Goal: Check status: Check status

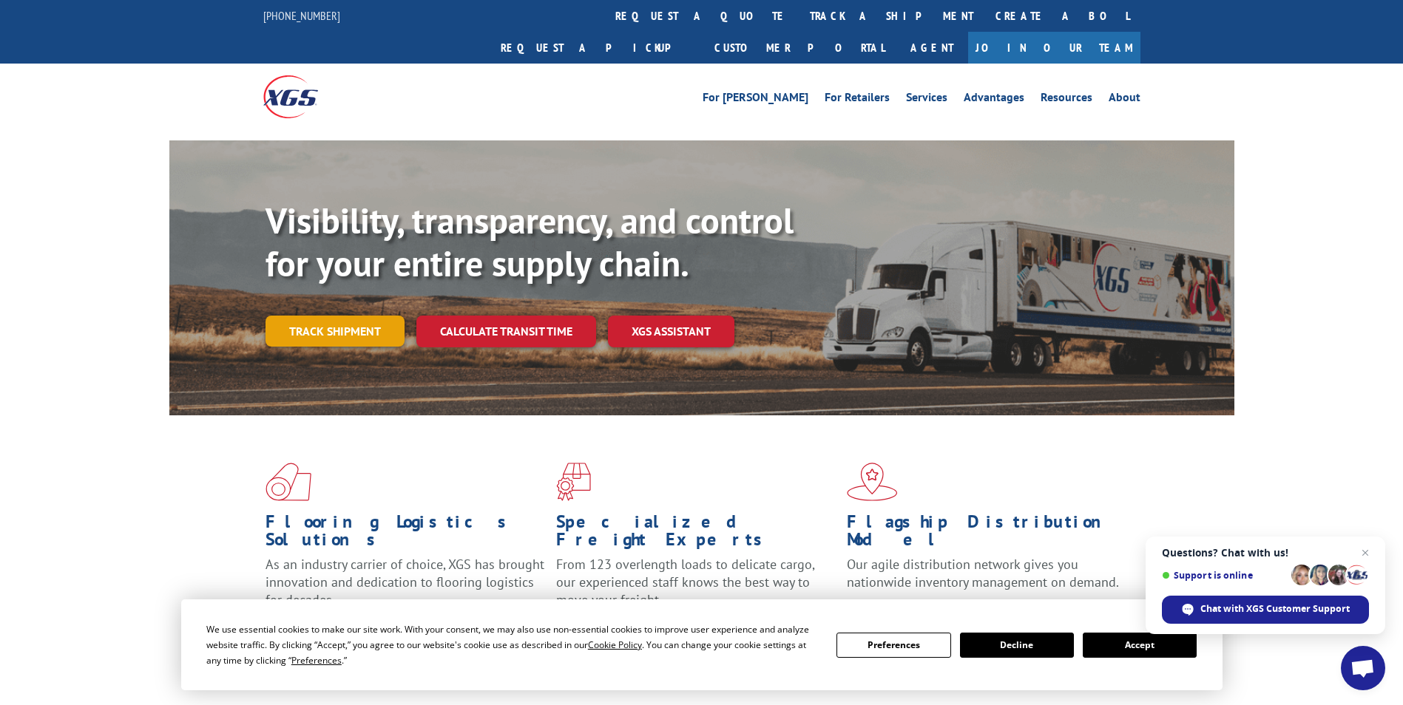
click at [359, 316] on link "Track shipment" at bounding box center [334, 331] width 139 height 31
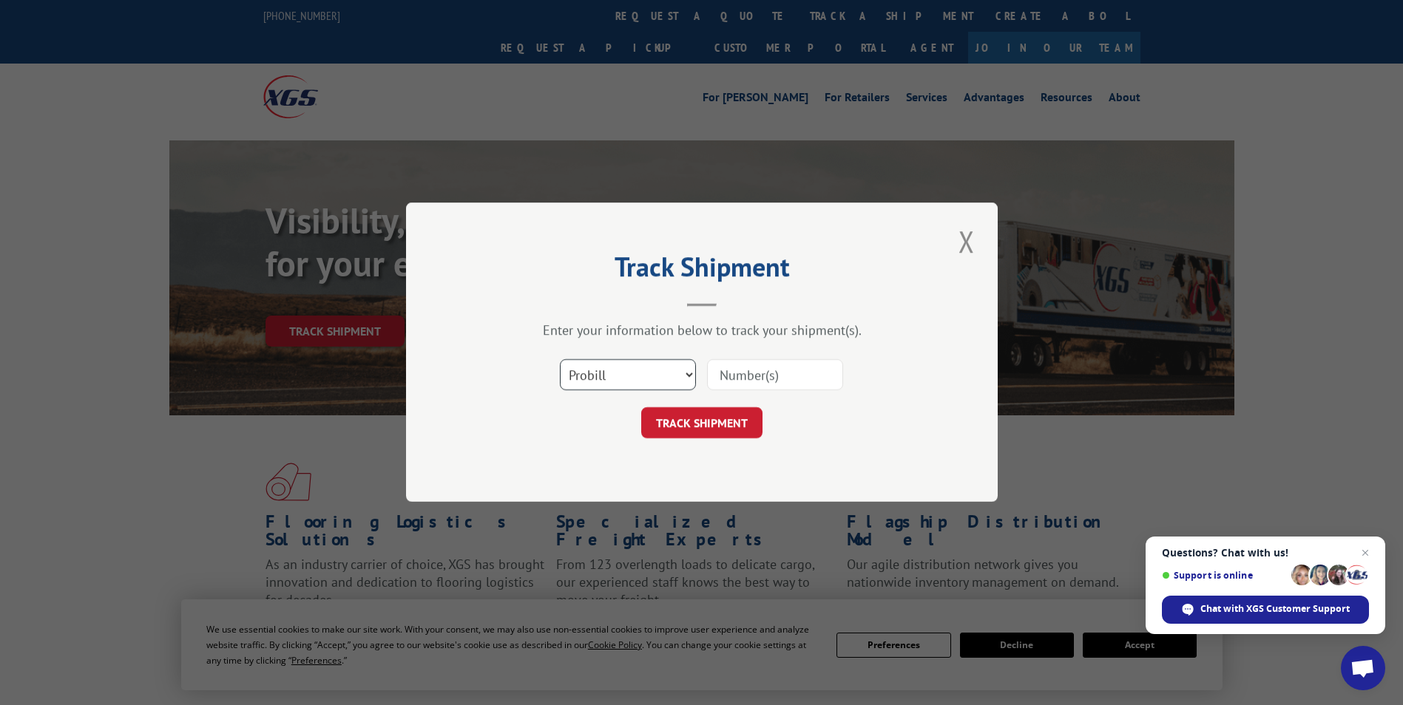
click at [686, 370] on select "Select category... Probill BOL PO" at bounding box center [628, 375] width 136 height 31
select select "bol"
click at [560, 360] on select "Select category... Probill BOL PO" at bounding box center [628, 375] width 136 height 31
click at [748, 376] on input at bounding box center [775, 375] width 136 height 31
paste input "425127"
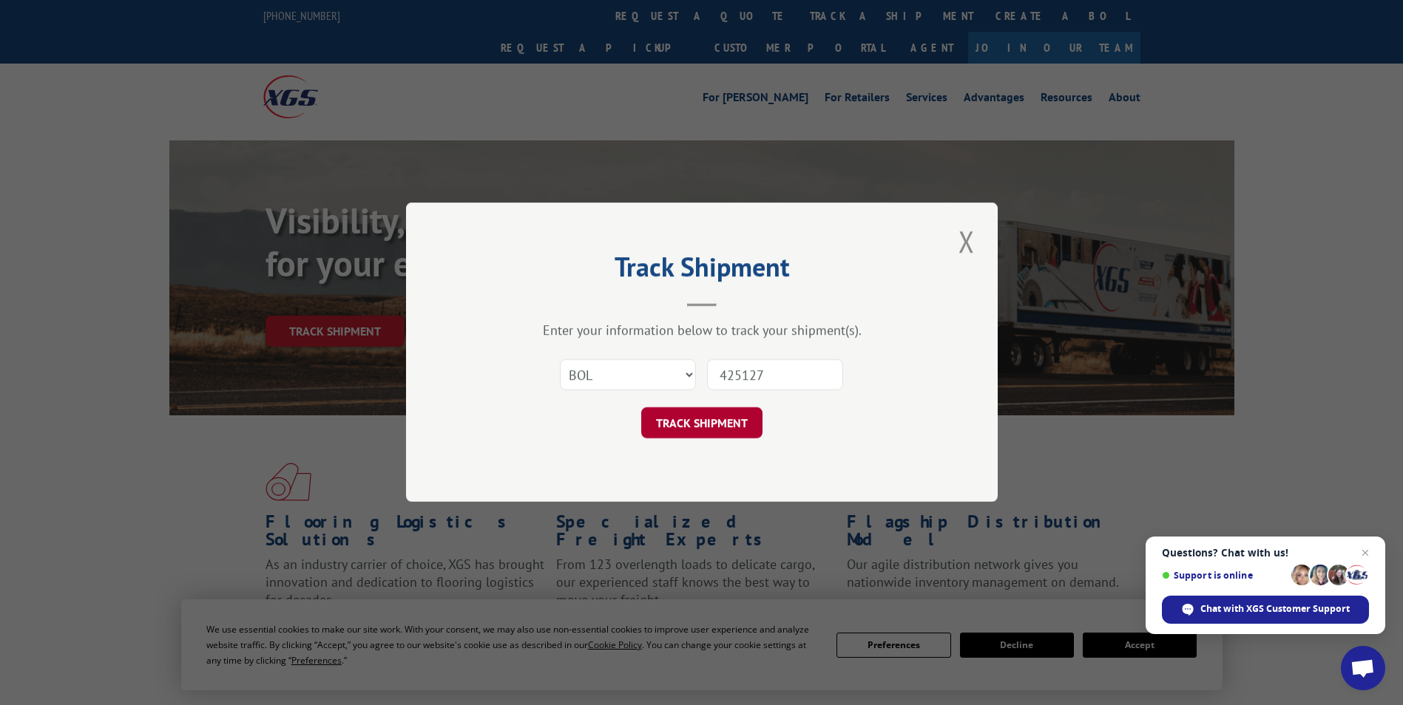
type input "425127"
click at [674, 422] on button "TRACK SHIPMENT" at bounding box center [701, 423] width 121 height 31
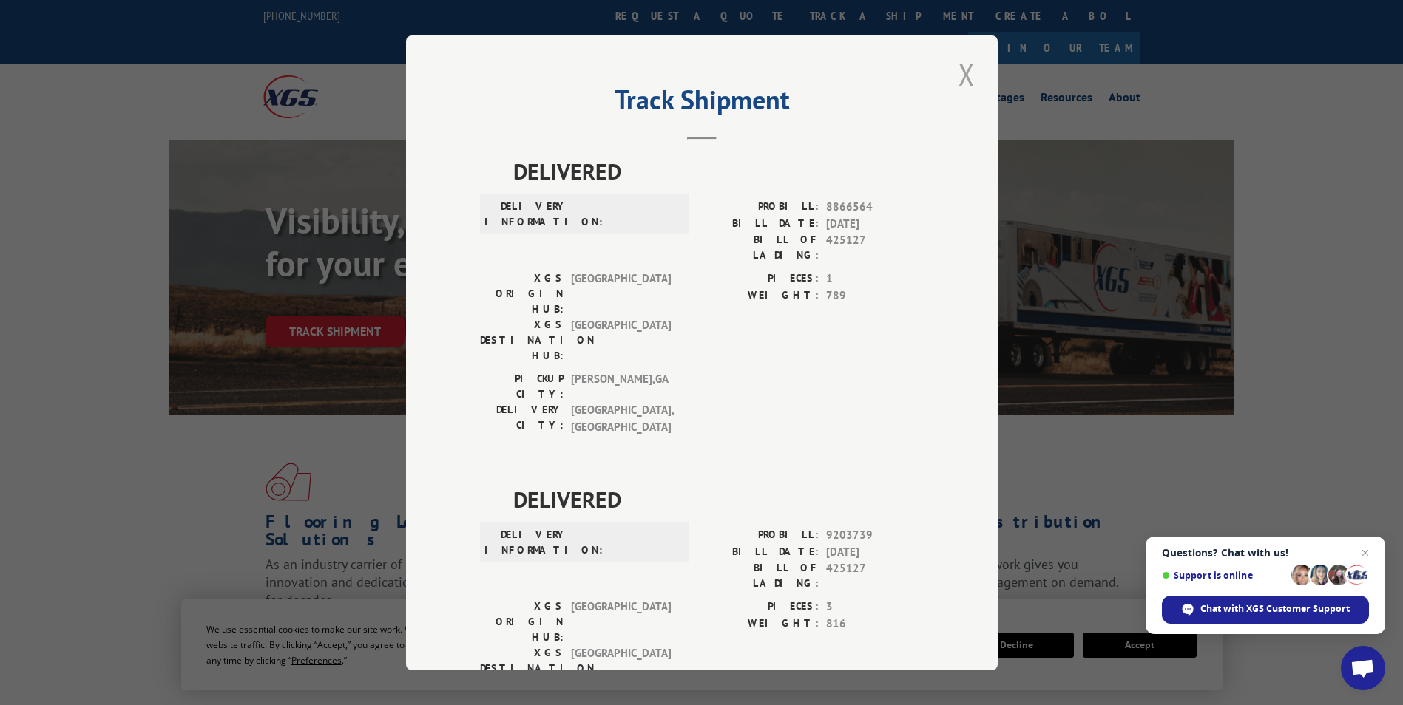
click at [955, 69] on button "Close modal" at bounding box center [966, 74] width 25 height 41
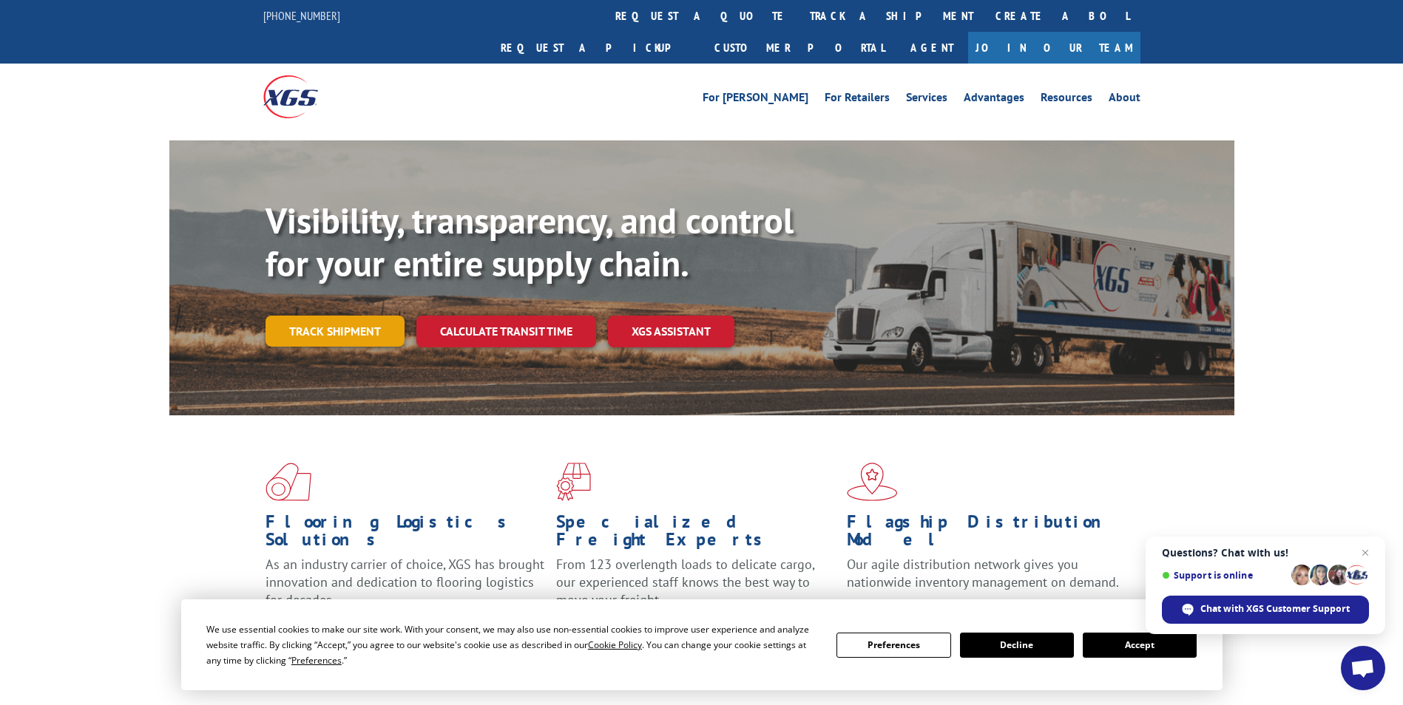
click at [346, 316] on link "Track shipment" at bounding box center [334, 331] width 139 height 31
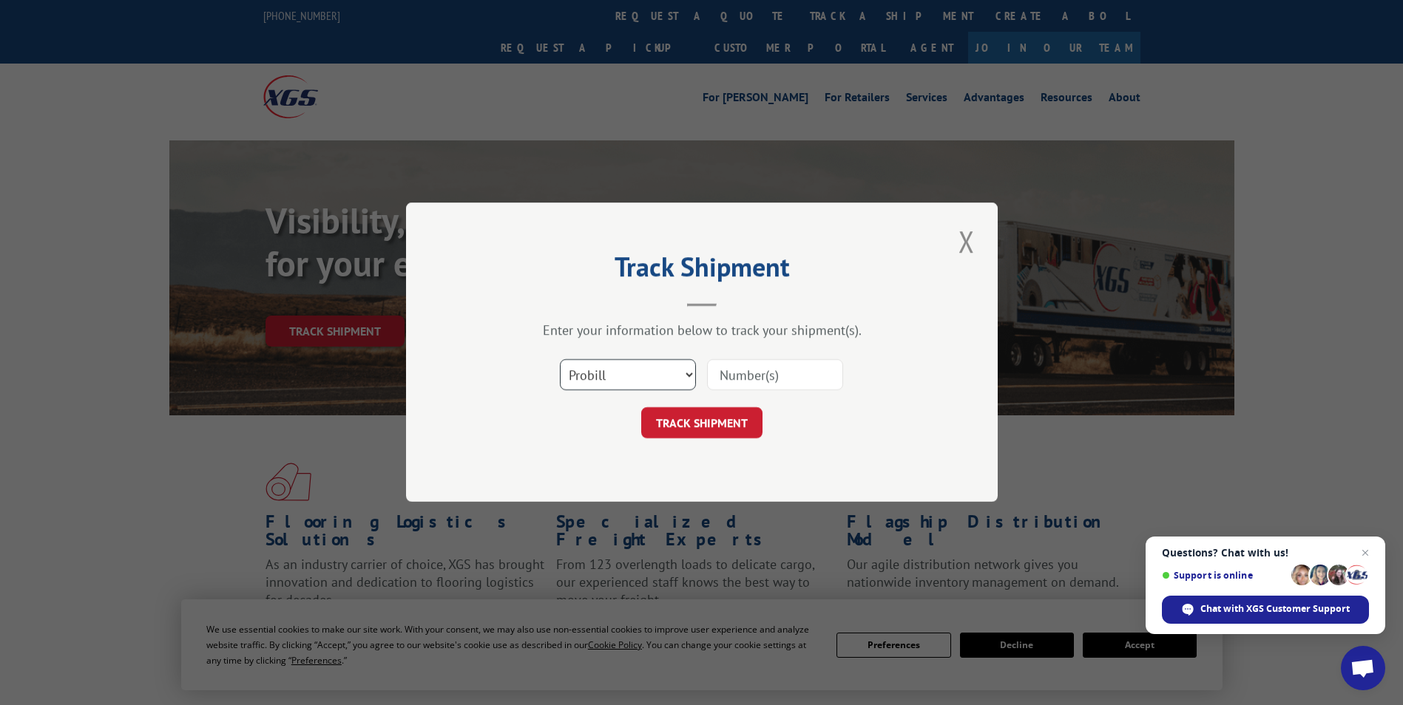
click at [683, 377] on select "Select category... Probill BOL PO" at bounding box center [628, 375] width 136 height 31
click at [560, 360] on select "Select category... Probill BOL PO" at bounding box center [628, 375] width 136 height 31
click at [731, 373] on input at bounding box center [775, 375] width 136 height 31
paste input "017121250808"
type input "017121250808"
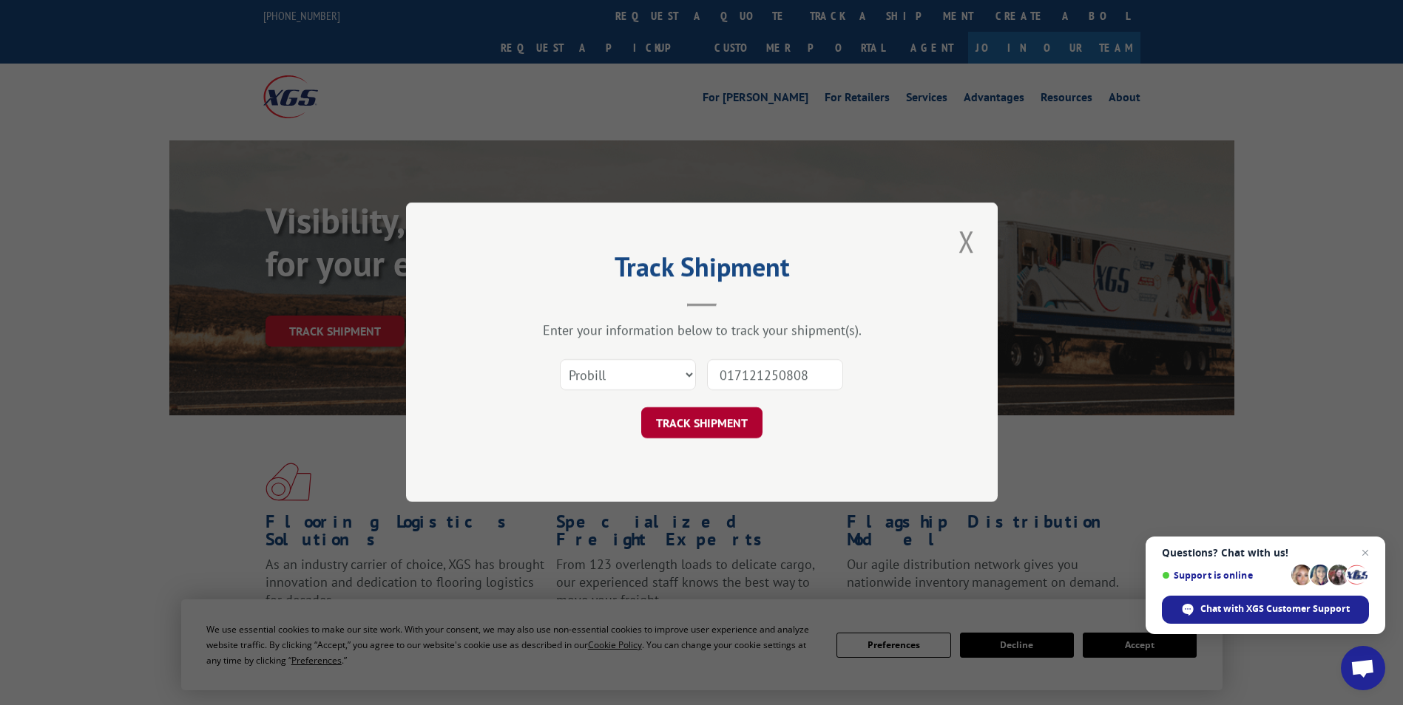
click at [731, 427] on button "TRACK SHIPMENT" at bounding box center [701, 423] width 121 height 31
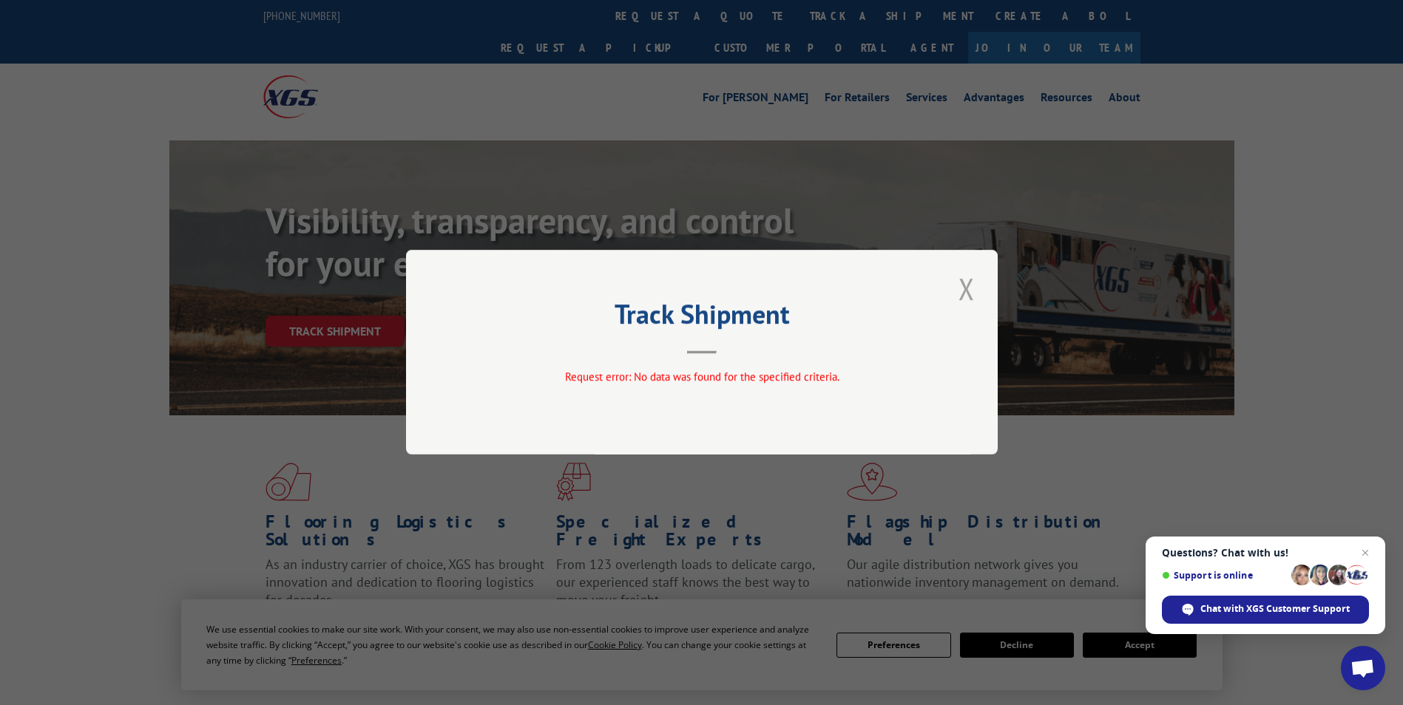
click at [969, 282] on button "Close modal" at bounding box center [966, 288] width 25 height 41
